Goal: Transaction & Acquisition: Purchase product/service

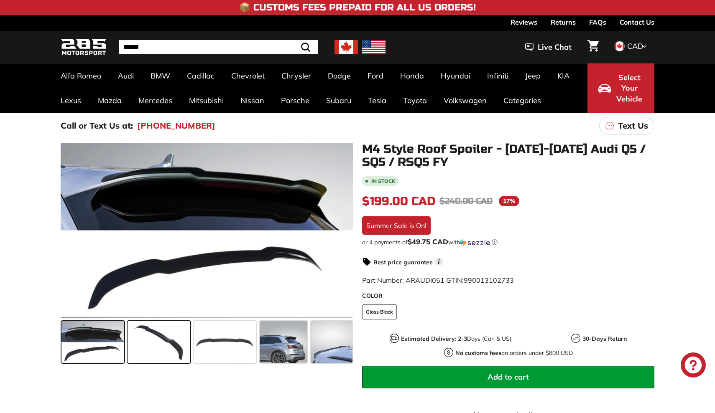
click at [145, 335] on span at bounding box center [158, 342] width 63 height 42
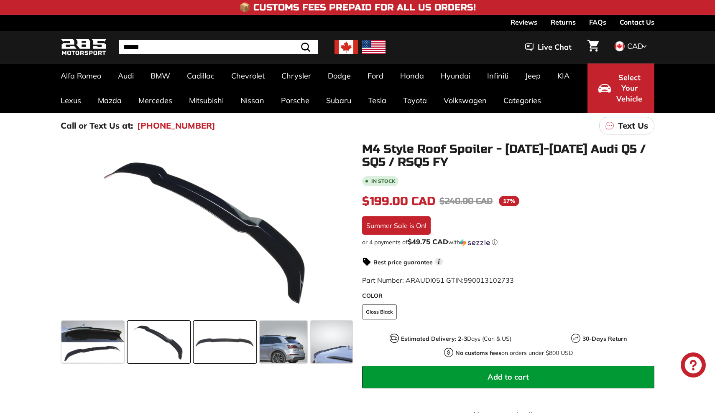
click at [208, 338] on span at bounding box center [225, 342] width 63 height 42
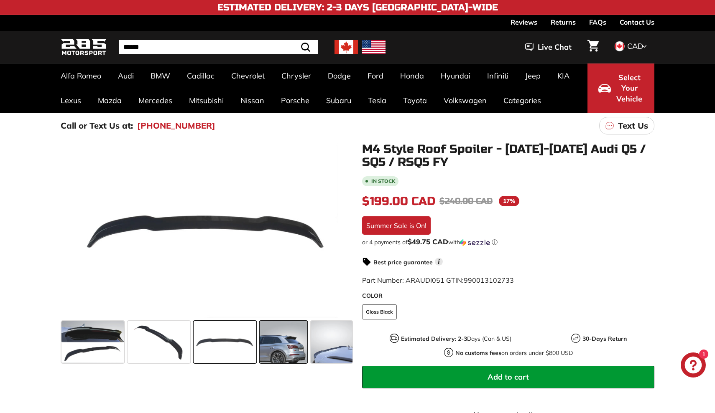
click at [271, 338] on span at bounding box center [284, 342] width 48 height 42
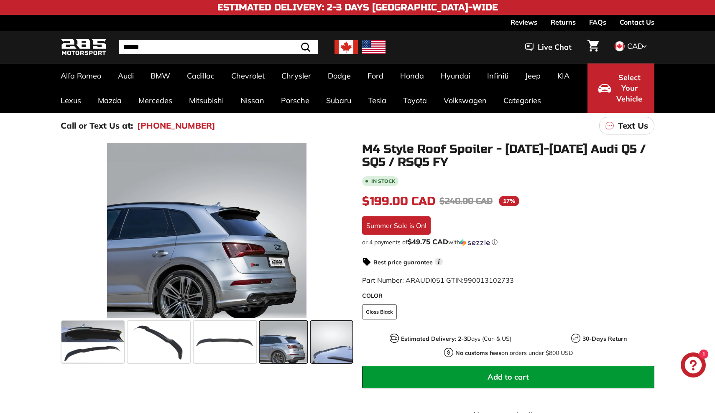
click at [332, 345] on span at bounding box center [332, 342] width 42 height 42
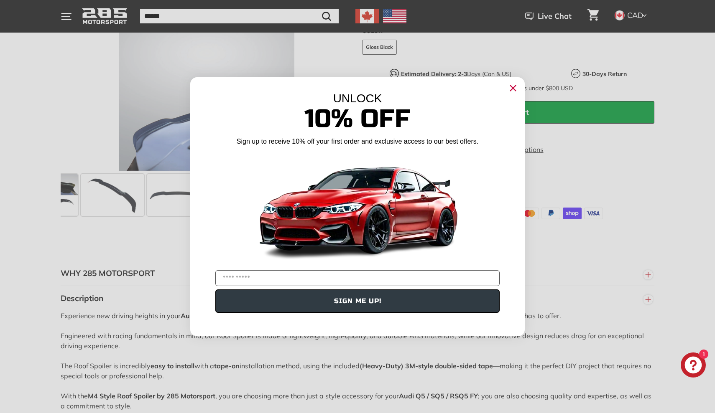
scroll to position [296, 0]
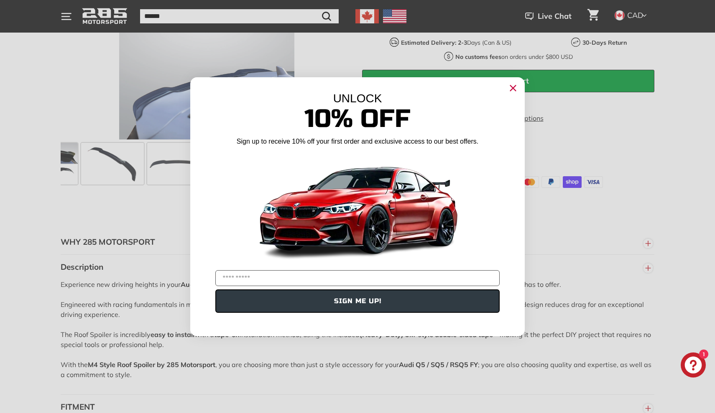
click at [513, 87] on icon "Close dialog" at bounding box center [512, 87] width 5 height 5
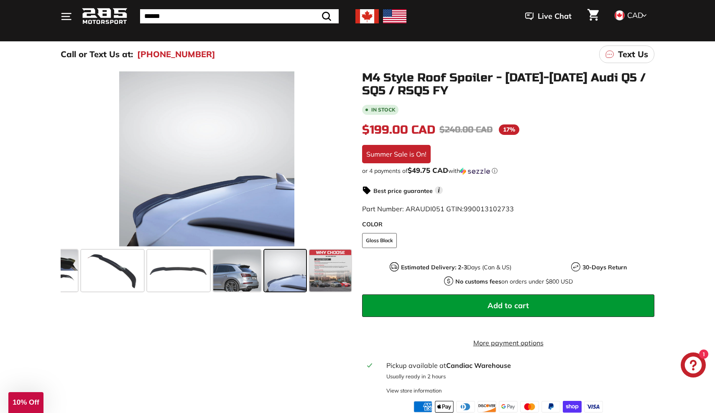
scroll to position [71, 0]
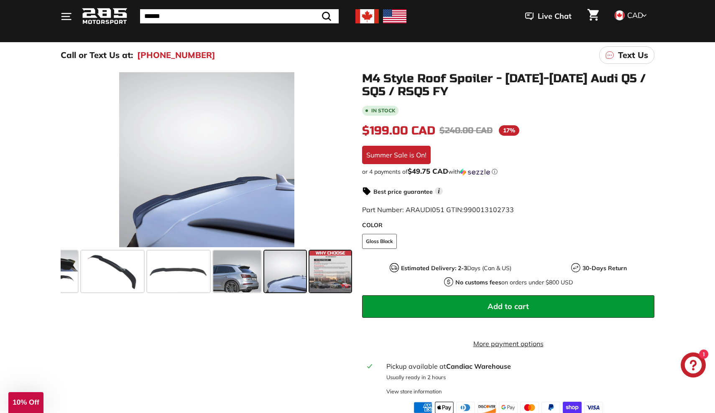
click at [325, 278] on span at bounding box center [330, 272] width 42 height 42
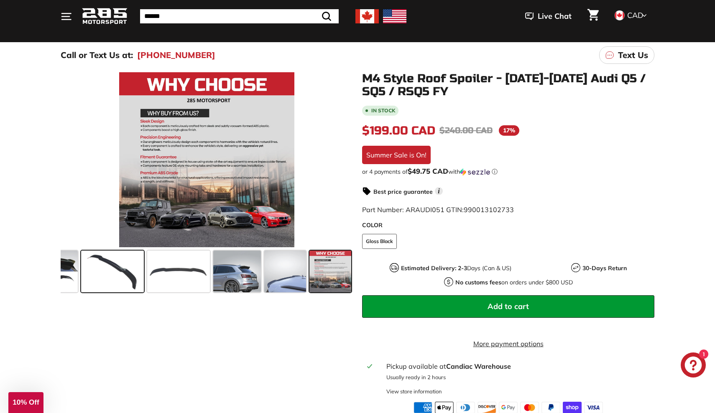
click at [110, 273] on span at bounding box center [112, 272] width 63 height 42
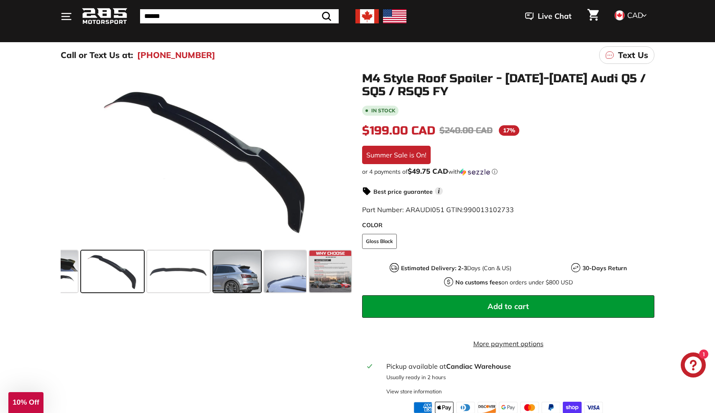
click at [250, 270] on span at bounding box center [237, 272] width 48 height 42
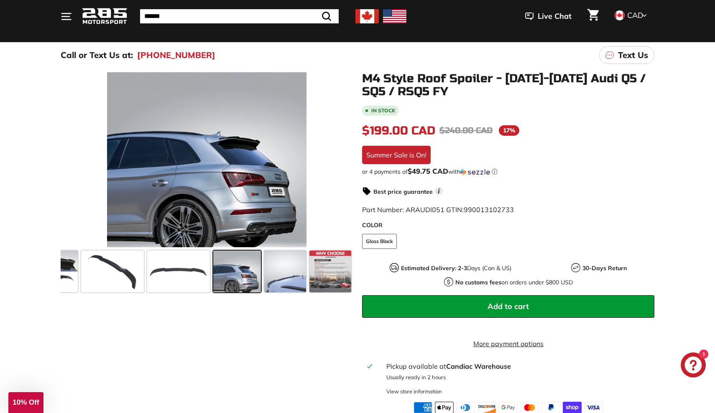
click at [465, 306] on button "Add to cart" at bounding box center [508, 306] width 292 height 23
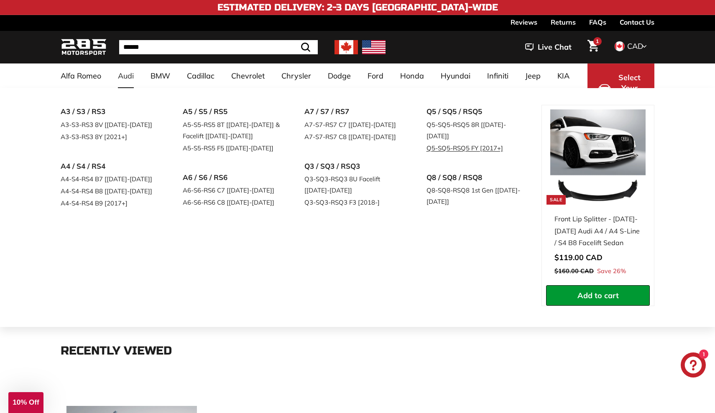
click at [467, 142] on link "Q5-SQ5-RSQ5 FY [2017+]" at bounding box center [475, 148] width 99 height 12
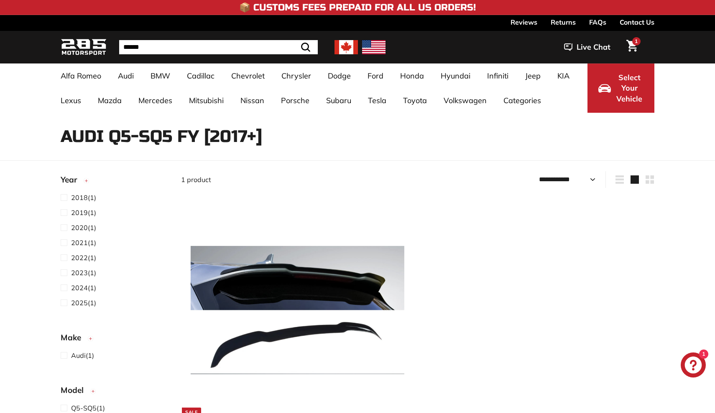
select select "**********"
